Goal: Task Accomplishment & Management: Manage account settings

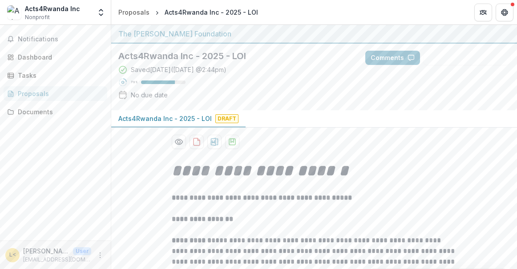
scroll to position [402, 0]
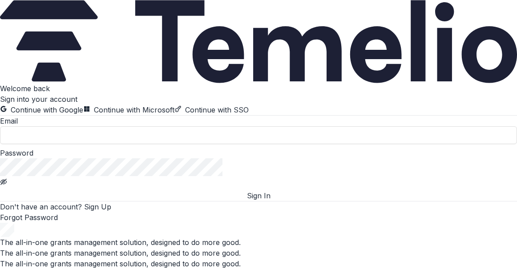
scroll to position [22, 0]
click at [172, 144] on input at bounding box center [258, 135] width 517 height 18
type input "**********"
click at [217, 201] on button "Sign In" at bounding box center [258, 195] width 517 height 11
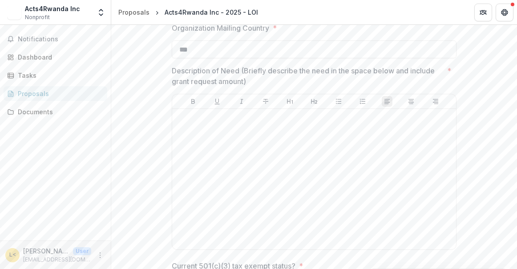
scroll to position [712, 0]
